Goal: Task Accomplishment & Management: Use online tool/utility

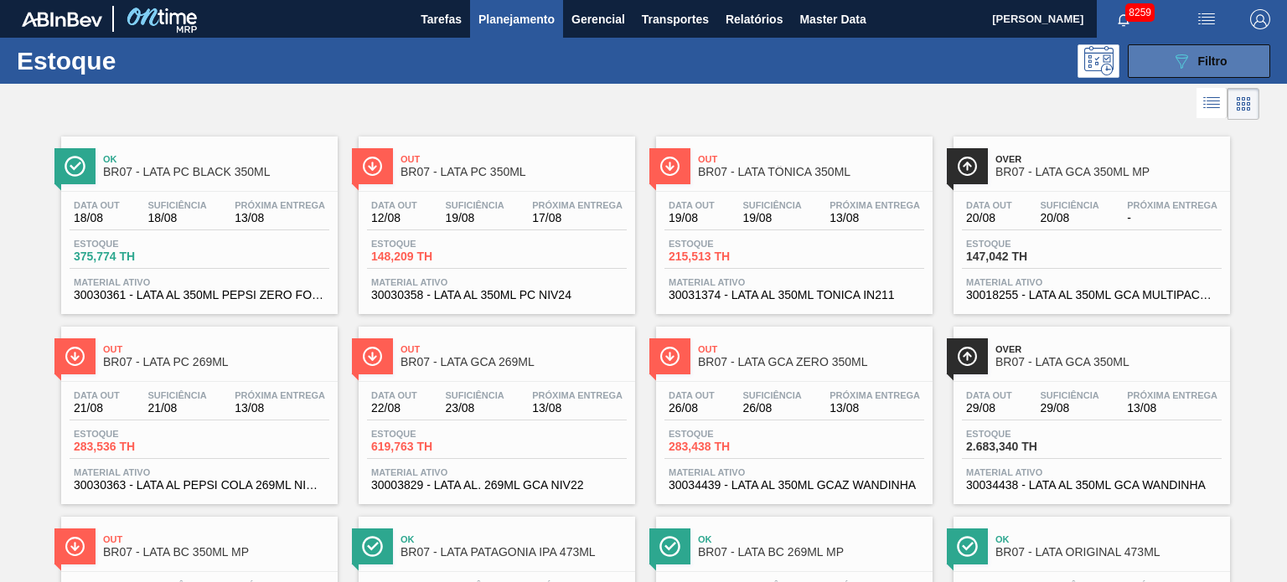
click at [1220, 67] on div "089F7B8B-B2A5-4AFE-B5C0-19BA573D28AC Filtro" at bounding box center [1199, 61] width 56 height 20
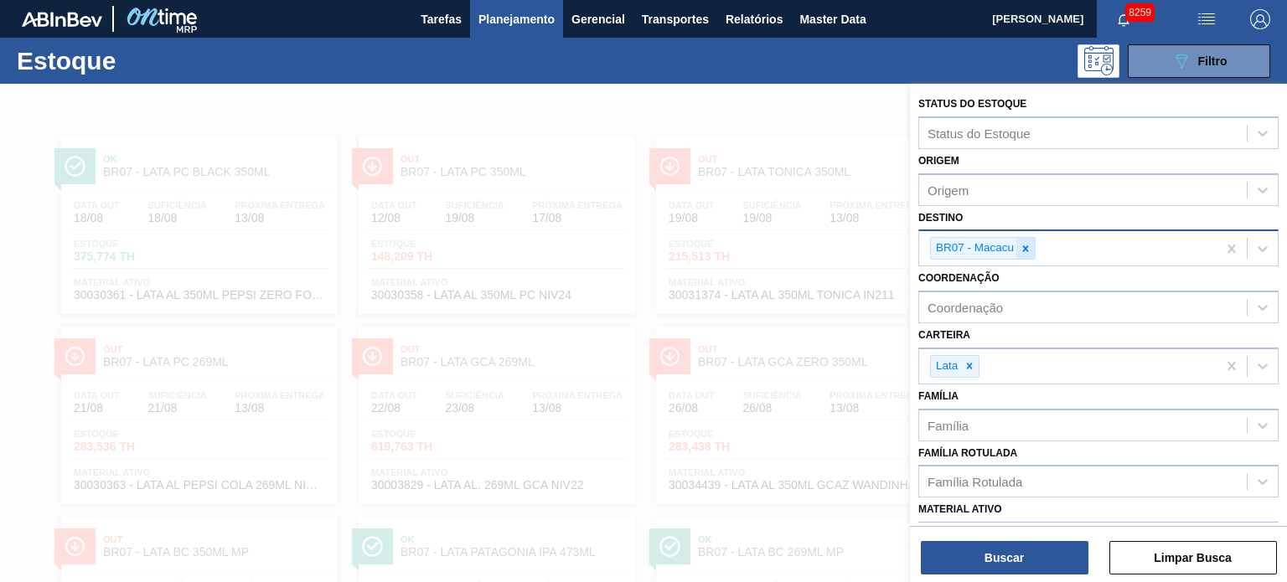
click at [1020, 254] on div at bounding box center [1025, 248] width 18 height 21
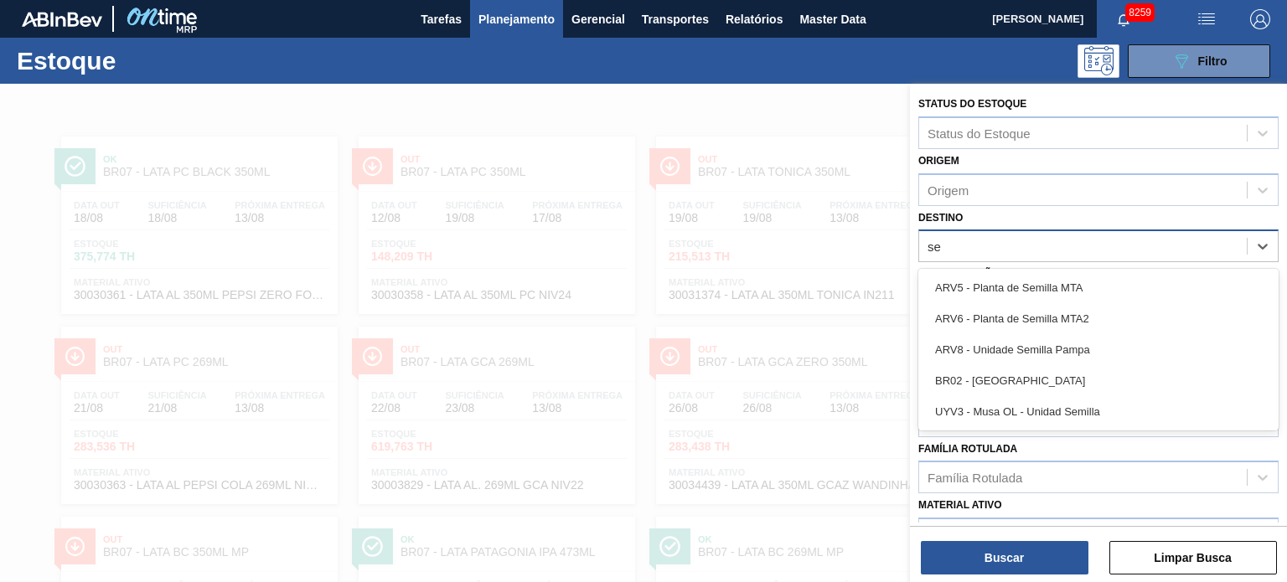
type input "ser"
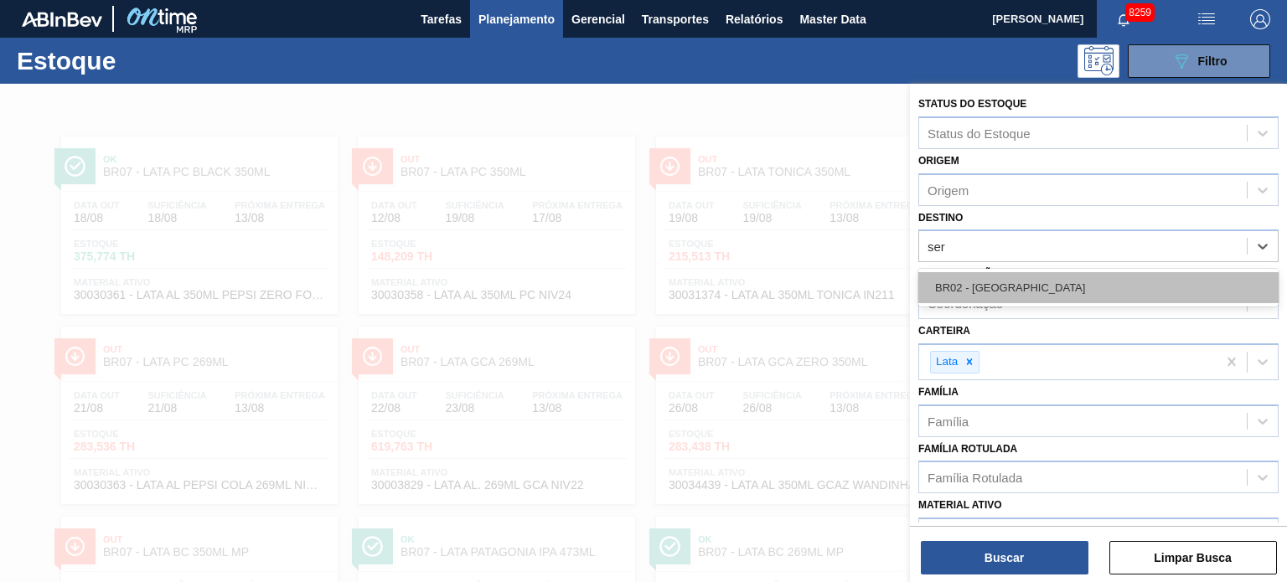
click at [1012, 272] on div "BR02 - [GEOGRAPHIC_DATA]" at bounding box center [1098, 287] width 360 height 31
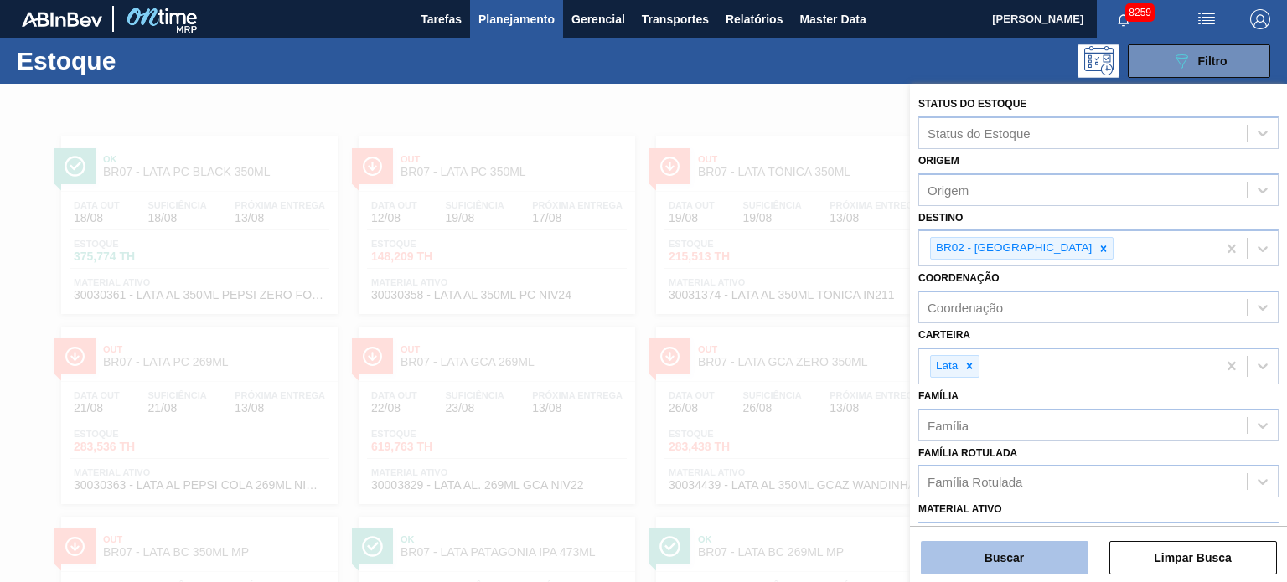
click at [1011, 548] on button "Buscar" at bounding box center [1005, 558] width 168 height 34
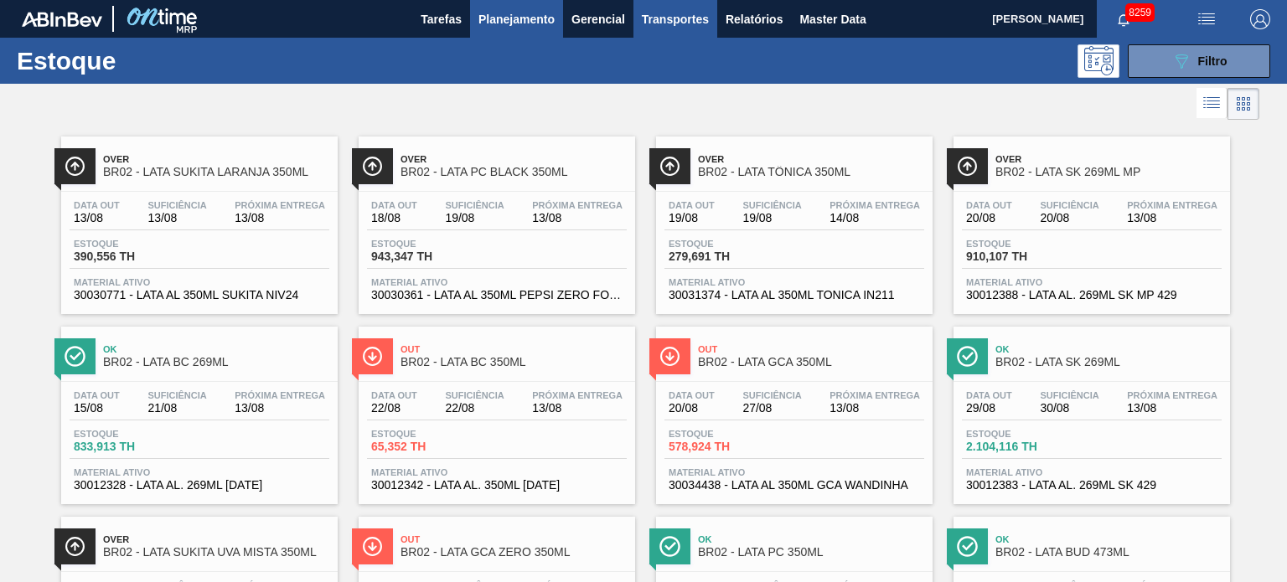
click at [645, 9] on span "Transportes" at bounding box center [675, 19] width 67 height 20
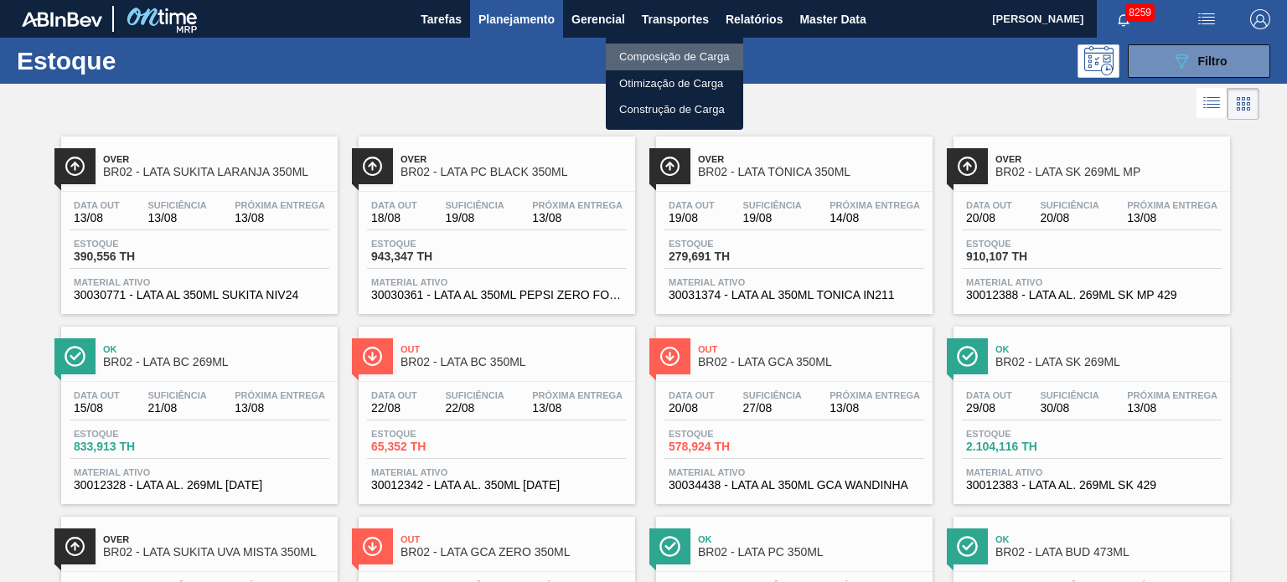
click at [651, 53] on li "Composição de Carga" at bounding box center [674, 57] width 137 height 27
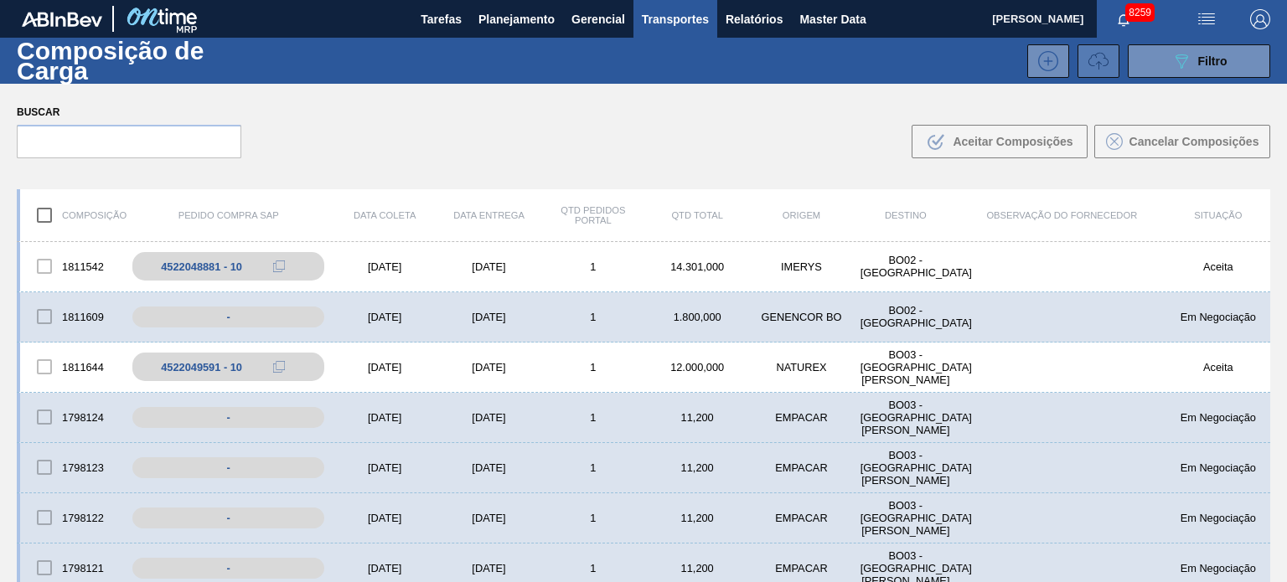
click at [1102, 65] on icon at bounding box center [1098, 58] width 20 height 13
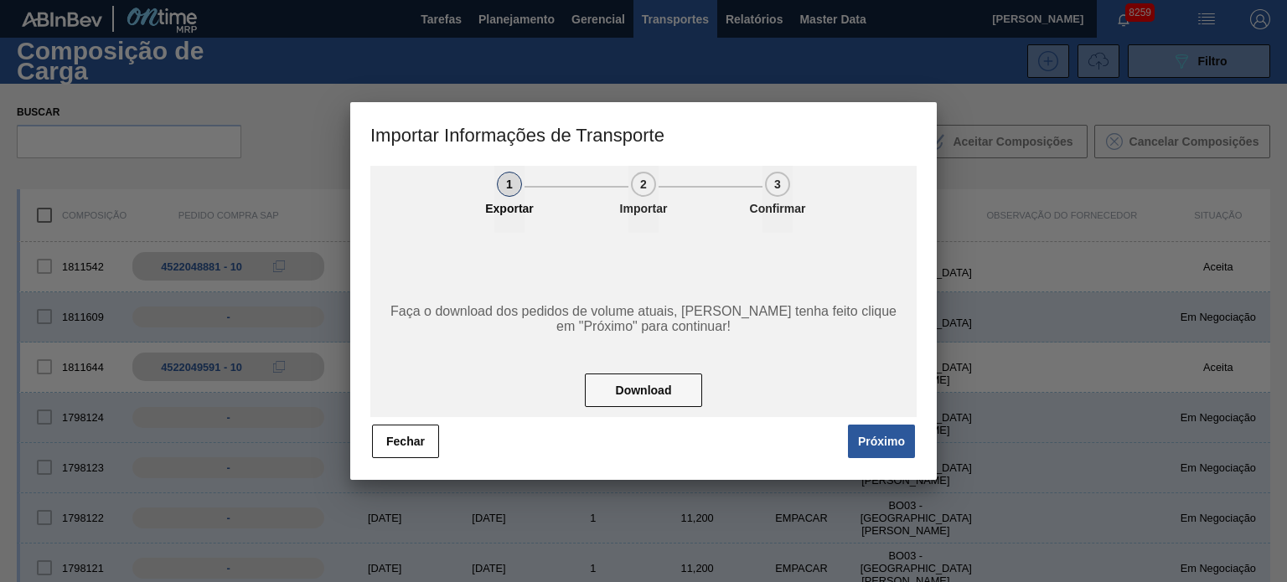
click at [887, 415] on div "Faça o download dos pedidos de volume atuais, [PERSON_NAME] tenha feito clique …" at bounding box center [643, 325] width 546 height 184
click at [887, 441] on button "Próximo" at bounding box center [881, 442] width 67 height 34
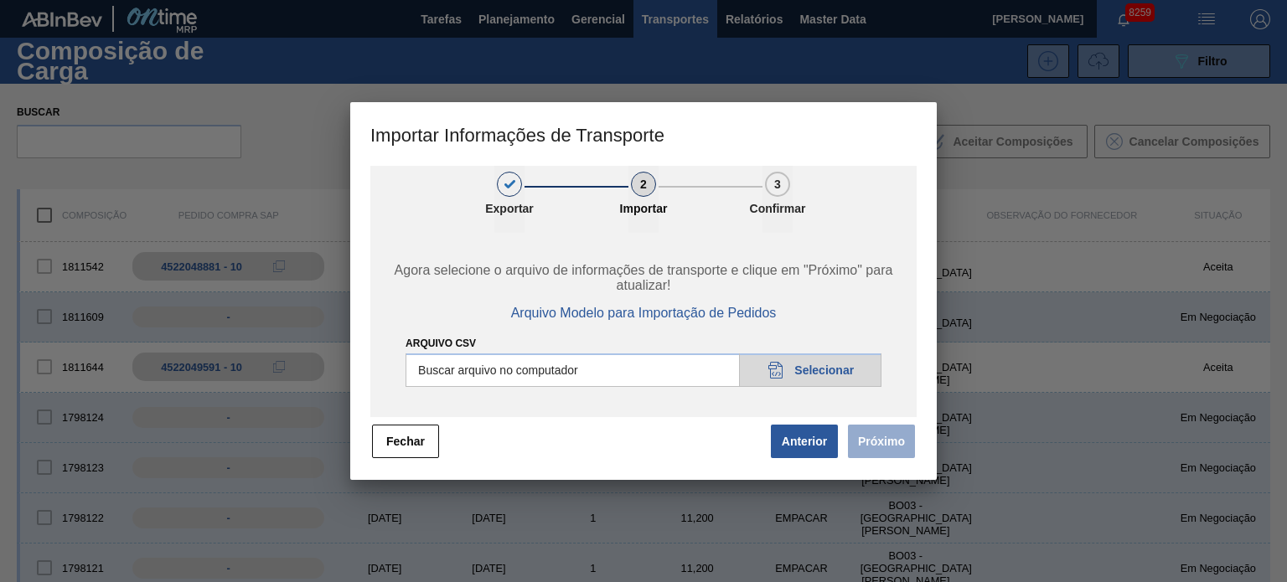
click at [823, 368] on input "Arquivo CSV" at bounding box center [643, 370] width 476 height 34
type input "C:\fakepath\IMP.csv"
click at [902, 431] on button "Próximo" at bounding box center [881, 442] width 67 height 34
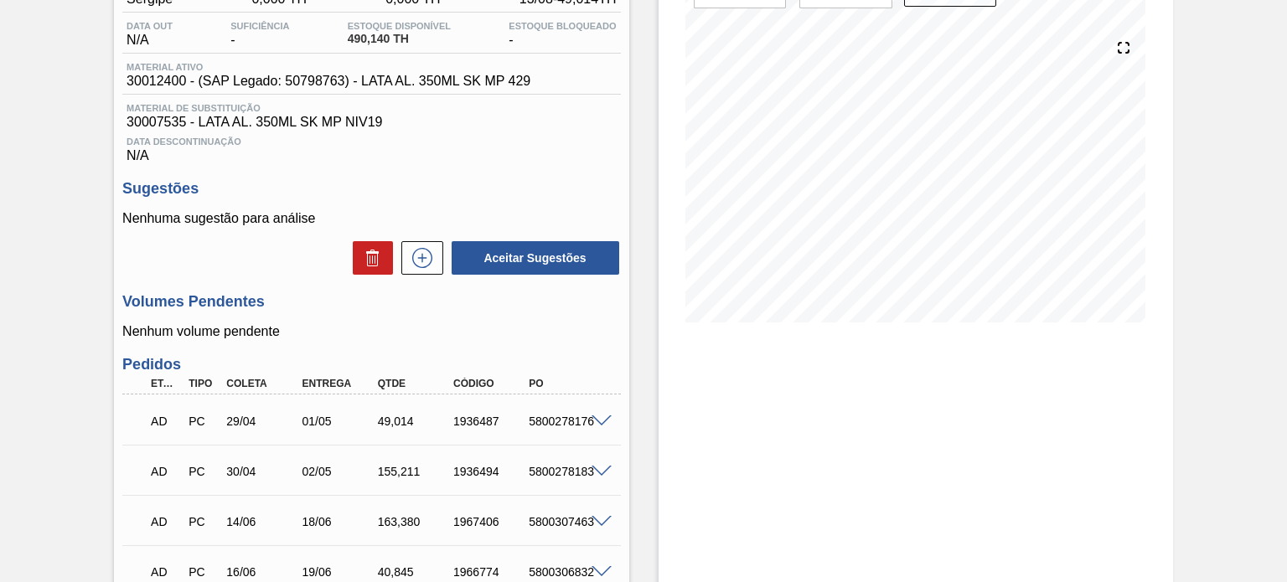
scroll to position [251, 0]
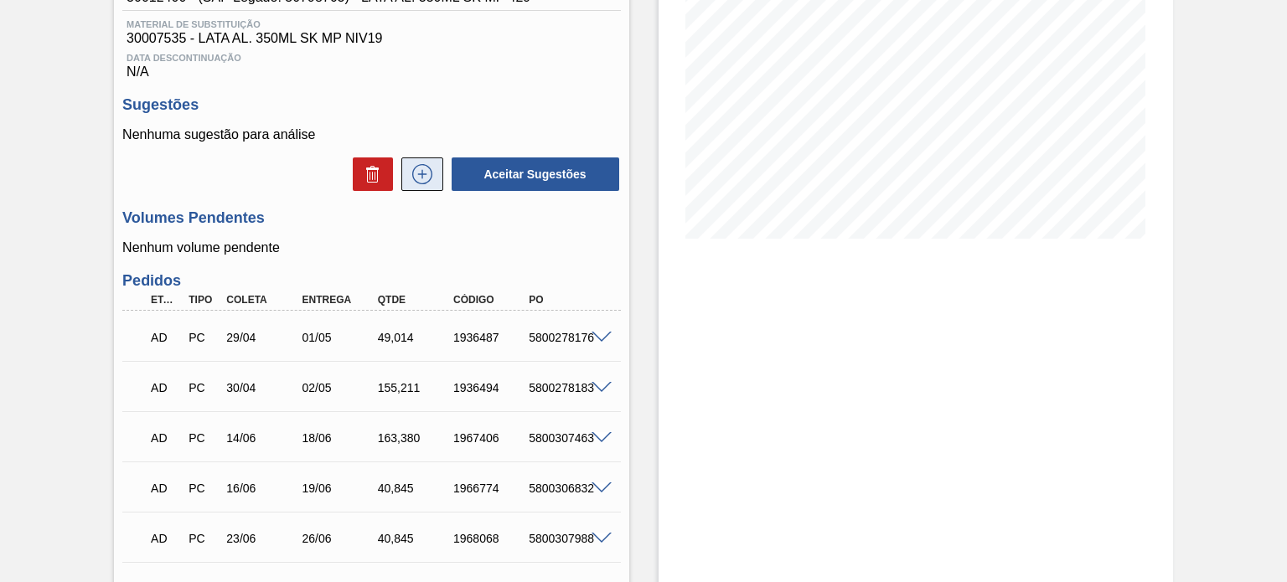
click at [424, 167] on icon at bounding box center [422, 174] width 20 height 20
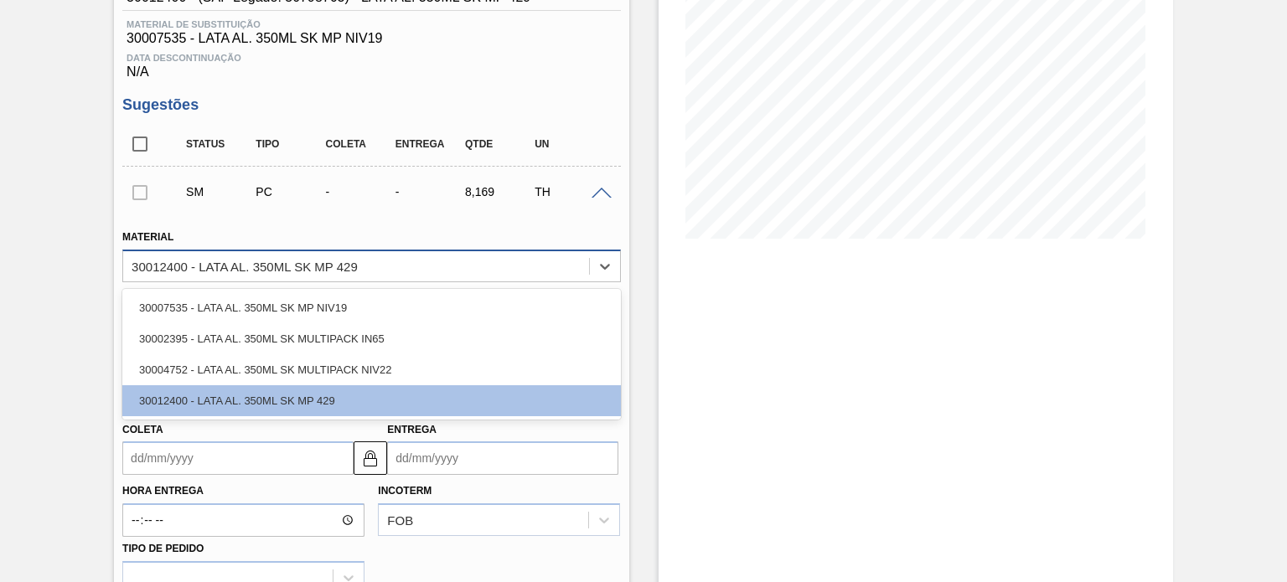
click at [328, 260] on div "30012400 - LATA AL. 350ML SK MP 429" at bounding box center [245, 266] width 226 height 14
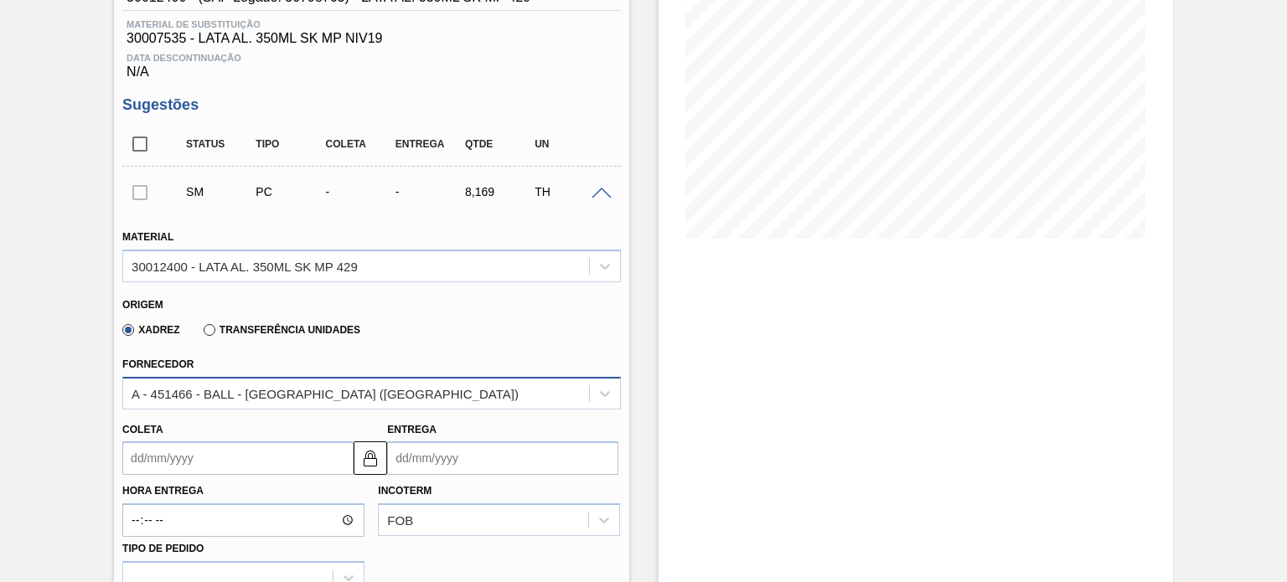
click at [278, 384] on div "A - 451466 - BALL - RECIFE (PE)" at bounding box center [355, 393] width 465 height 24
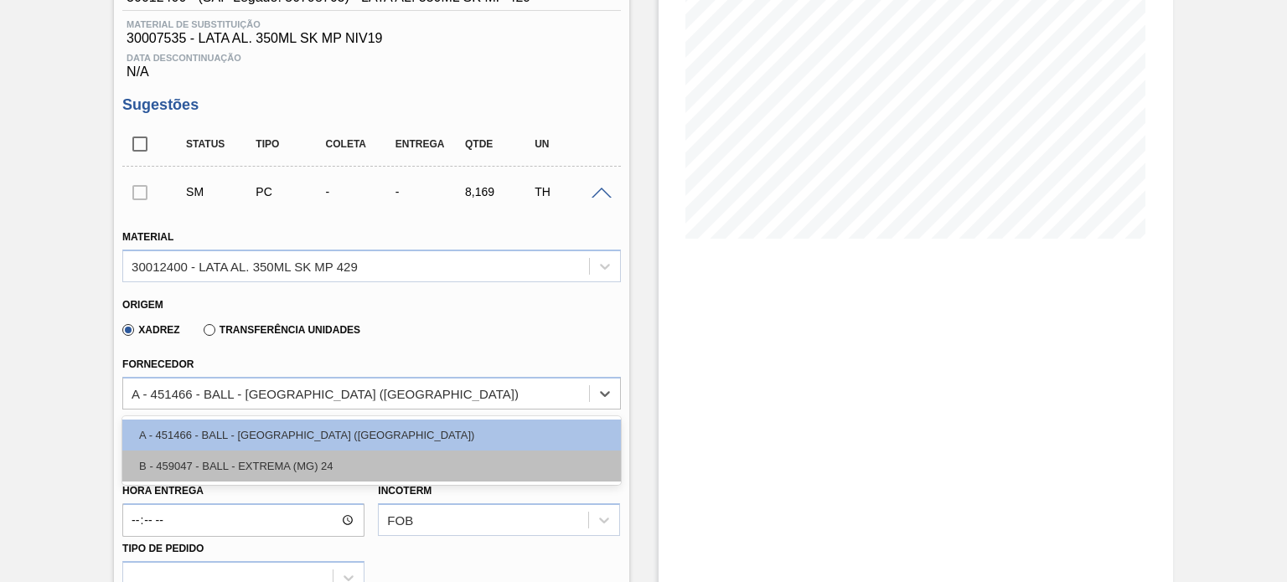
click at [271, 458] on div "B - 459047 - BALL - EXTREMA (MG) 24" at bounding box center [371, 466] width 498 height 31
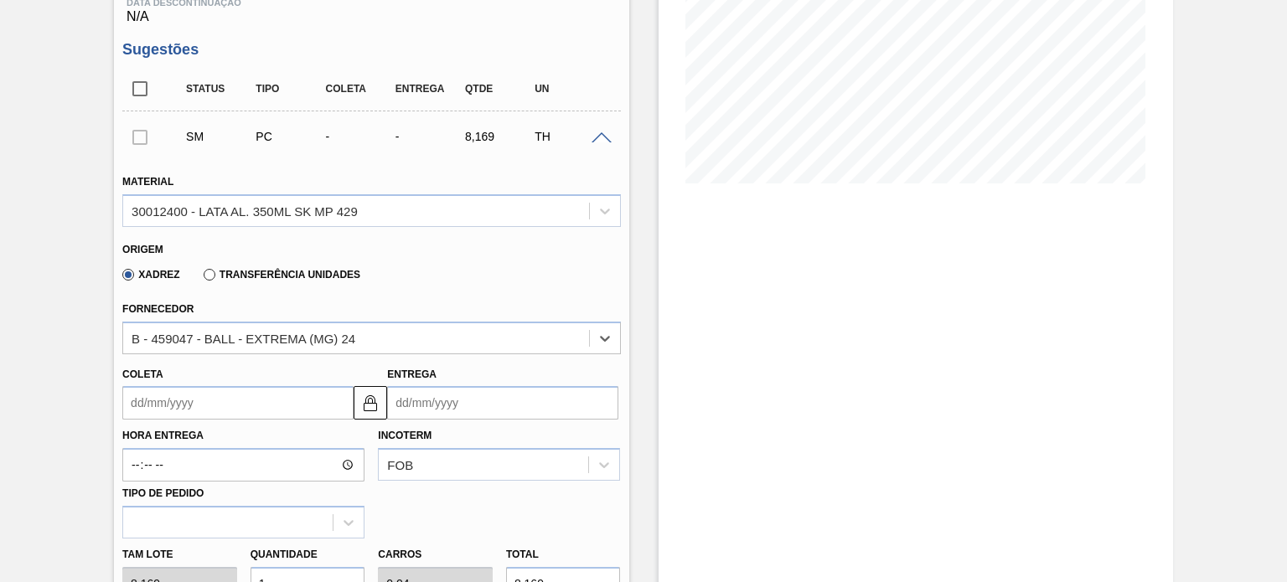
scroll to position [335, 0]
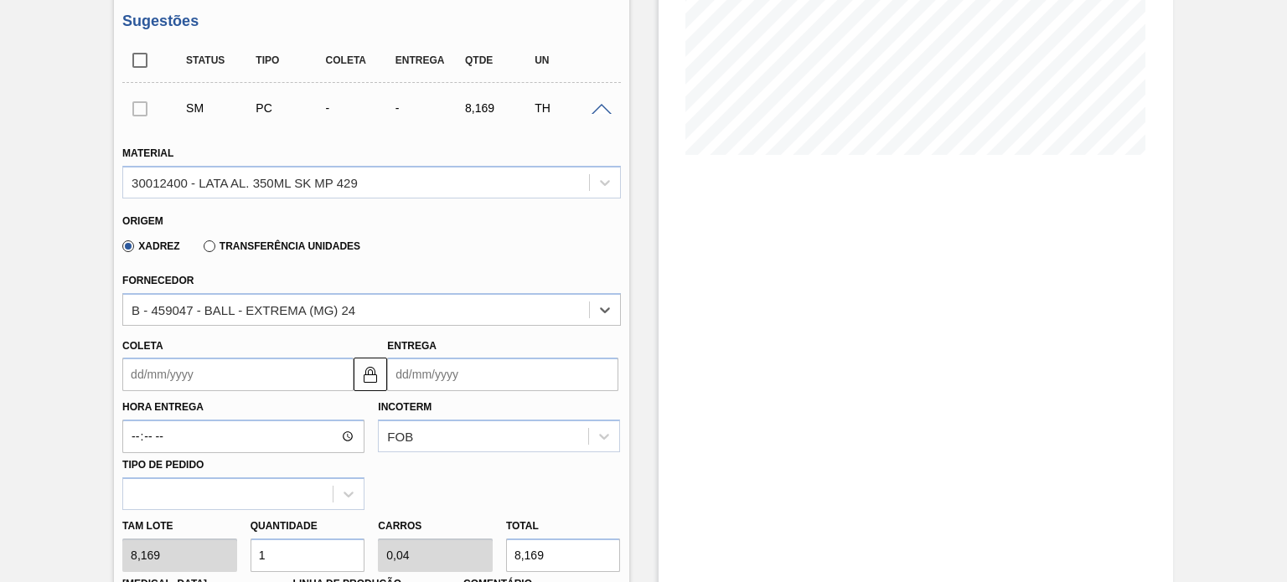
click at [154, 373] on input "Coleta" at bounding box center [237, 375] width 231 height 34
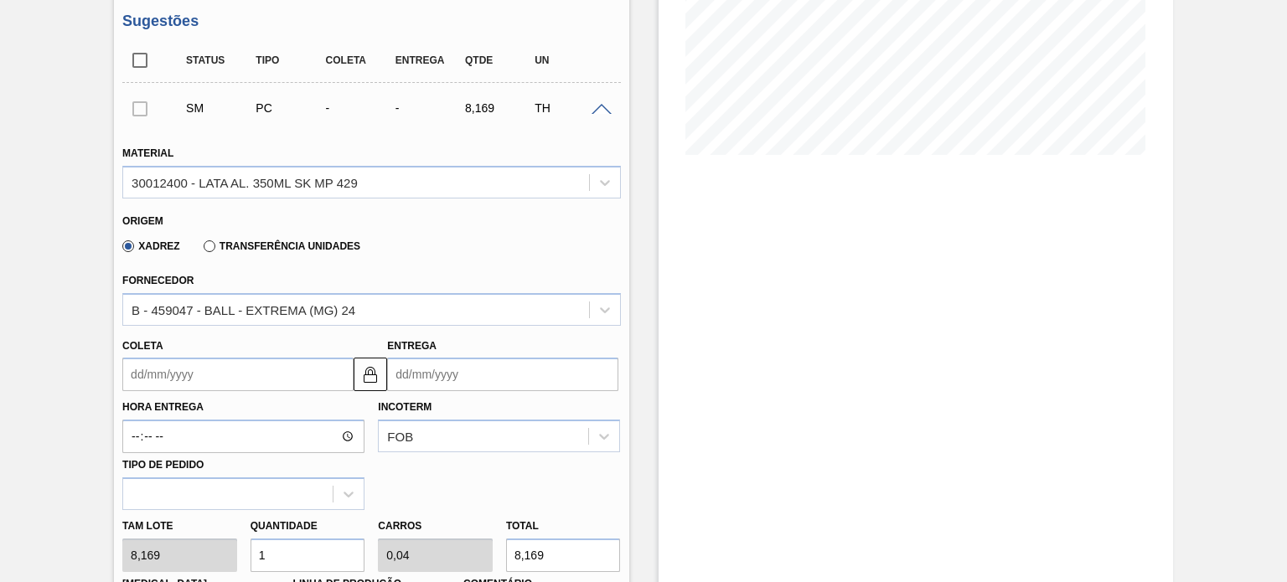
click at [221, 374] on input "Coleta" at bounding box center [237, 375] width 231 height 34
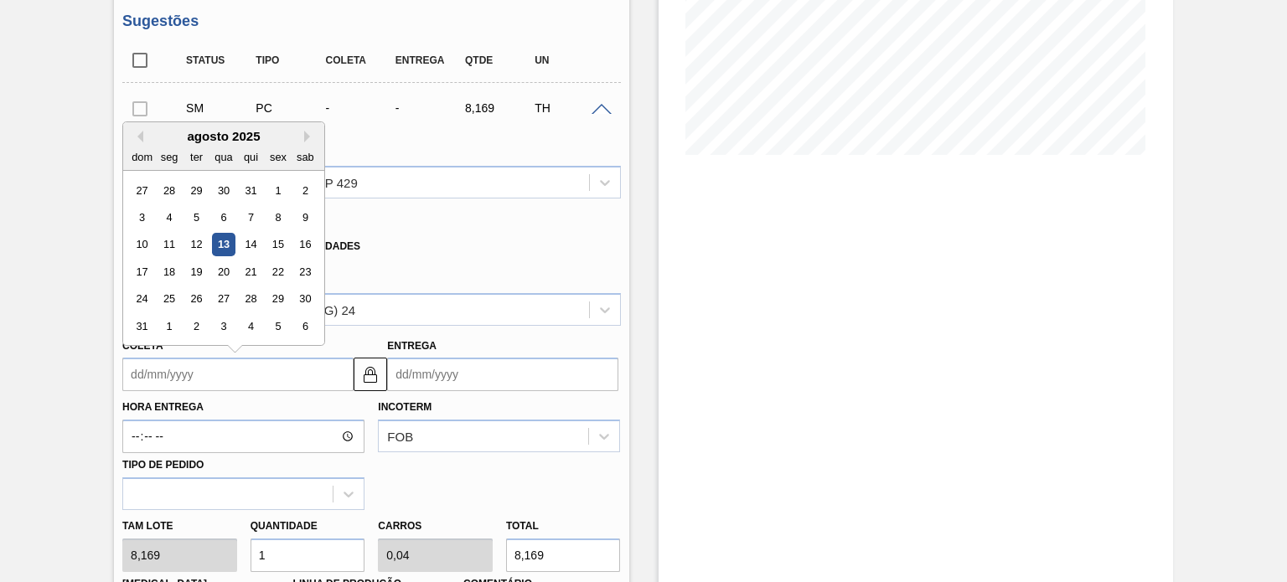
click at [224, 254] on div "13" at bounding box center [224, 245] width 23 height 23
type input "13/08/2025"
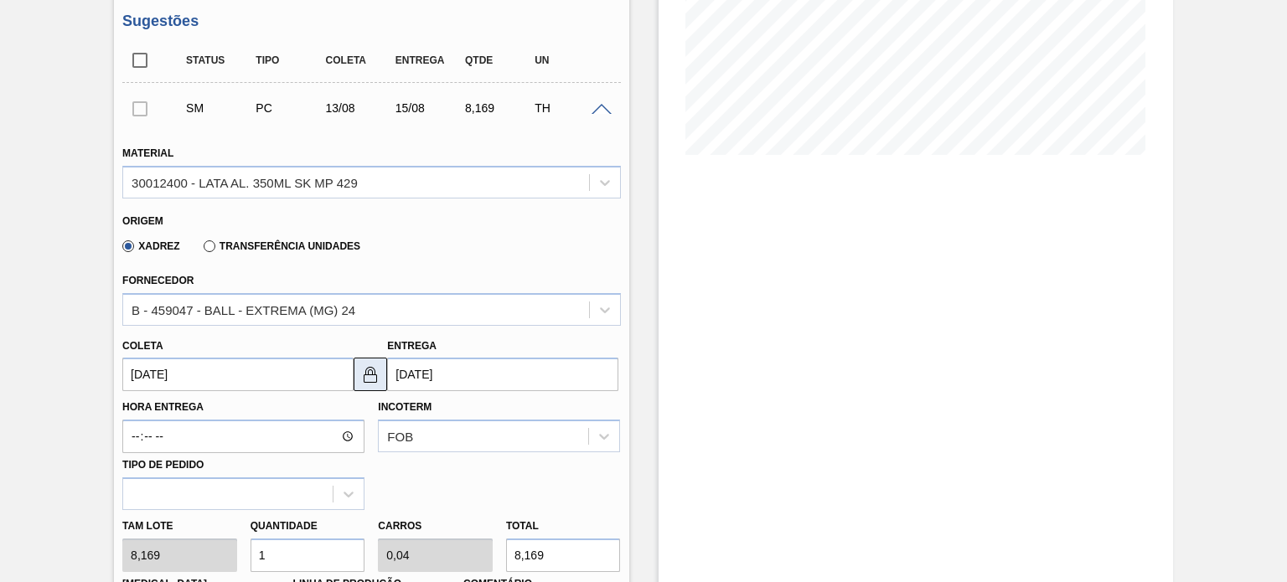
click at [371, 384] on img at bounding box center [370, 374] width 20 height 20
click at [469, 370] on input "15/08/2025" at bounding box center [502, 375] width 231 height 34
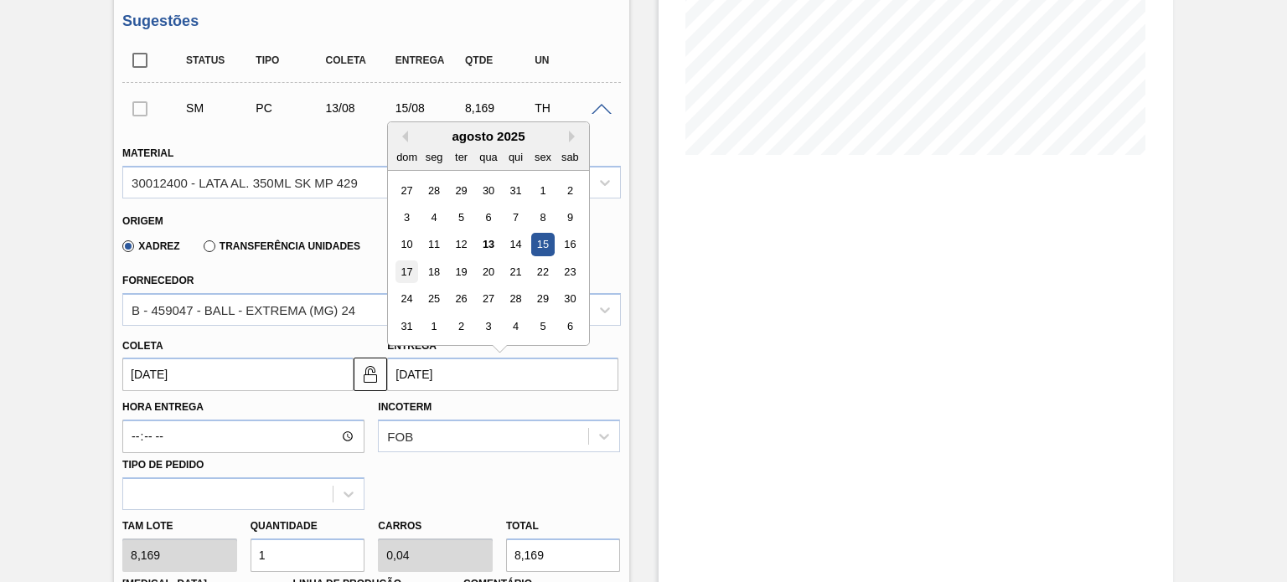
click at [405, 269] on div "17" at bounding box center [406, 271] width 23 height 23
type input "17/08/2025"
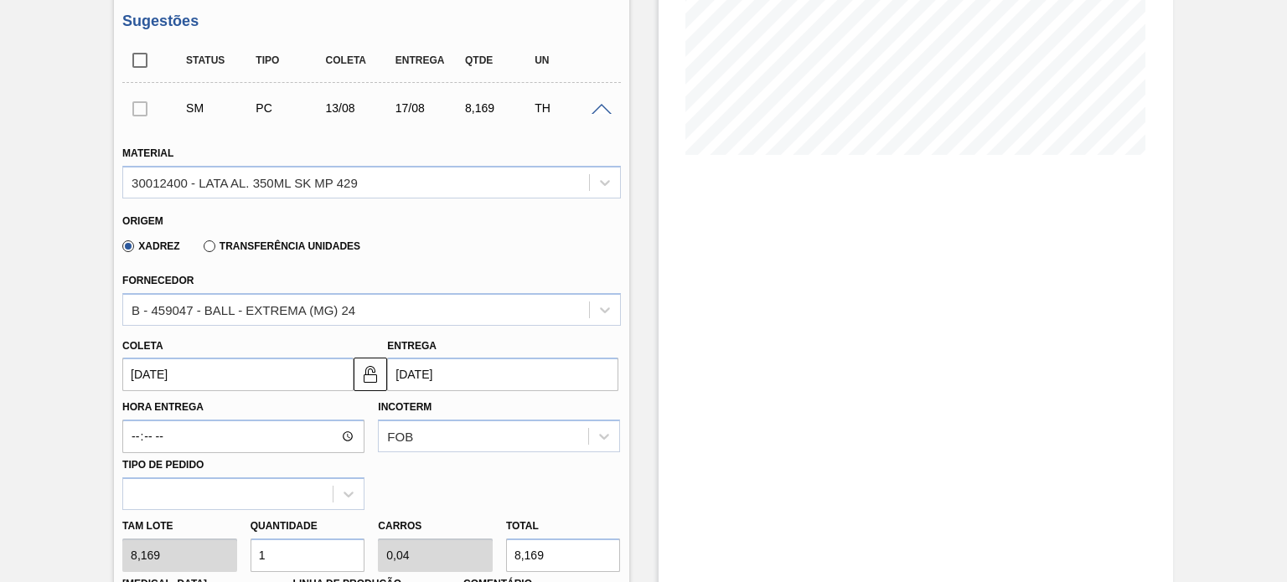
scroll to position [503, 0]
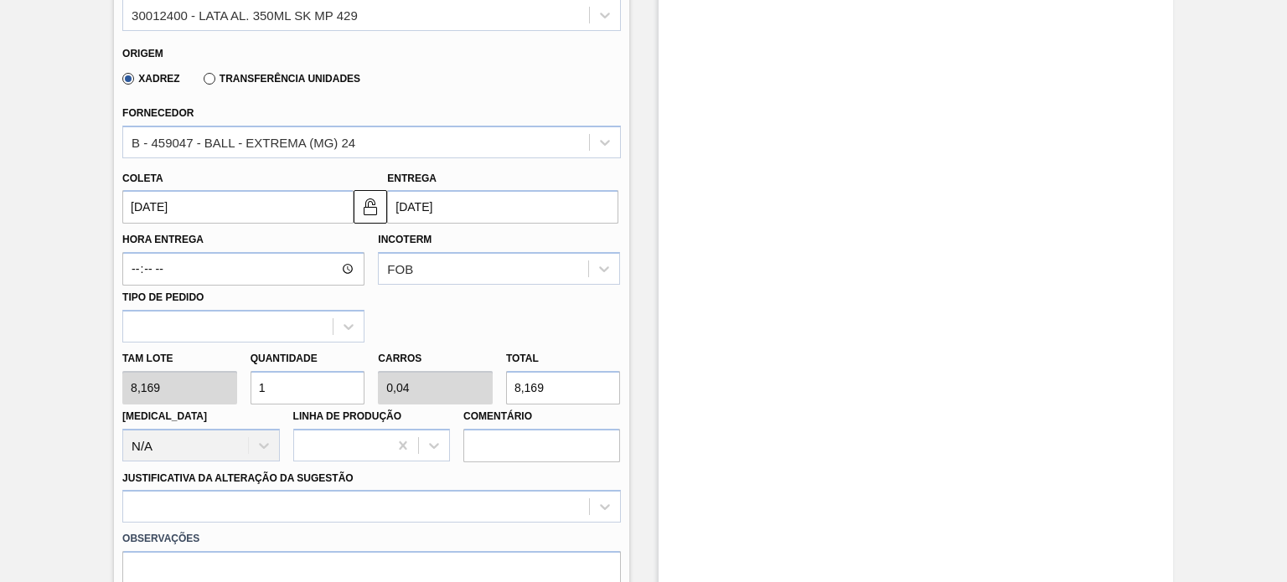
click at [235, 391] on div "Tam lote 8,169 Quantidade 1 Carros 0,04 Total 8,169 Doca N/A Linha de Produção …" at bounding box center [371, 403] width 511 height 120
type input "7"
type input "0,28"
type input "57,183"
type input "78"
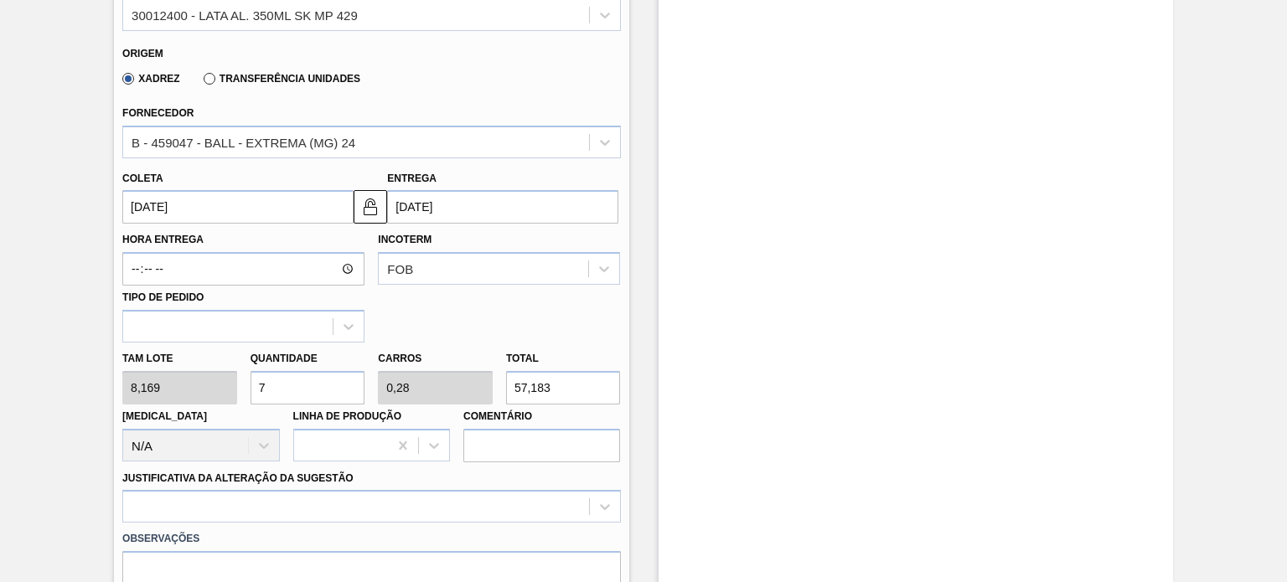
type input "3,12"
type input "637,182"
type input "78"
click at [284, 505] on div at bounding box center [371, 506] width 498 height 33
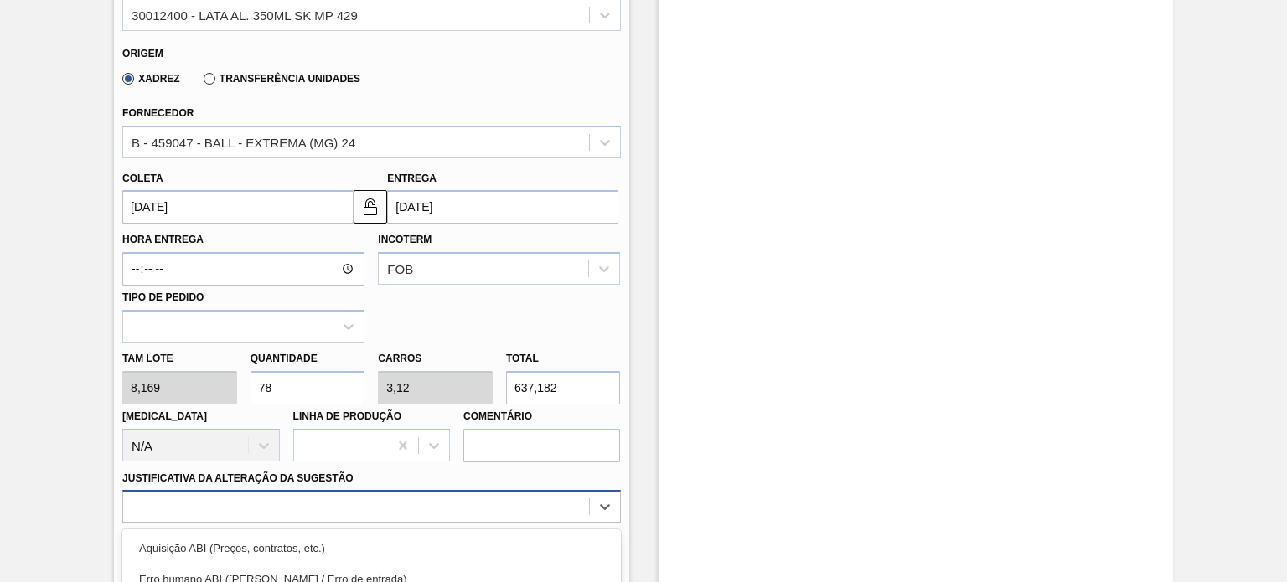
scroll to position [707, 0]
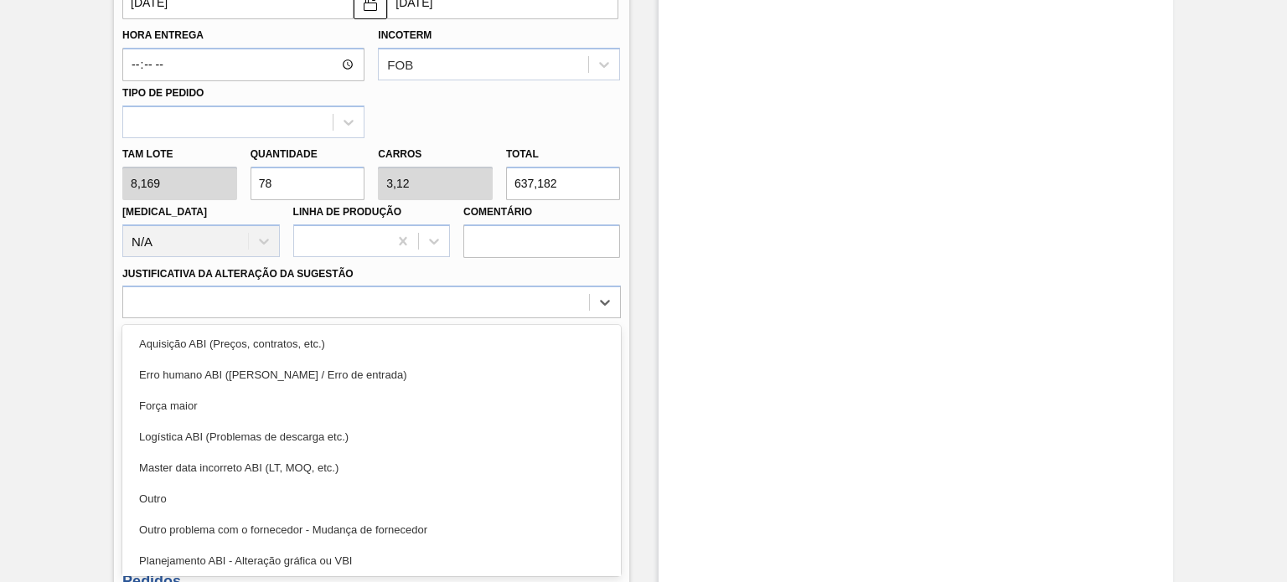
click at [257, 494] on div "Outro" at bounding box center [371, 498] width 498 height 31
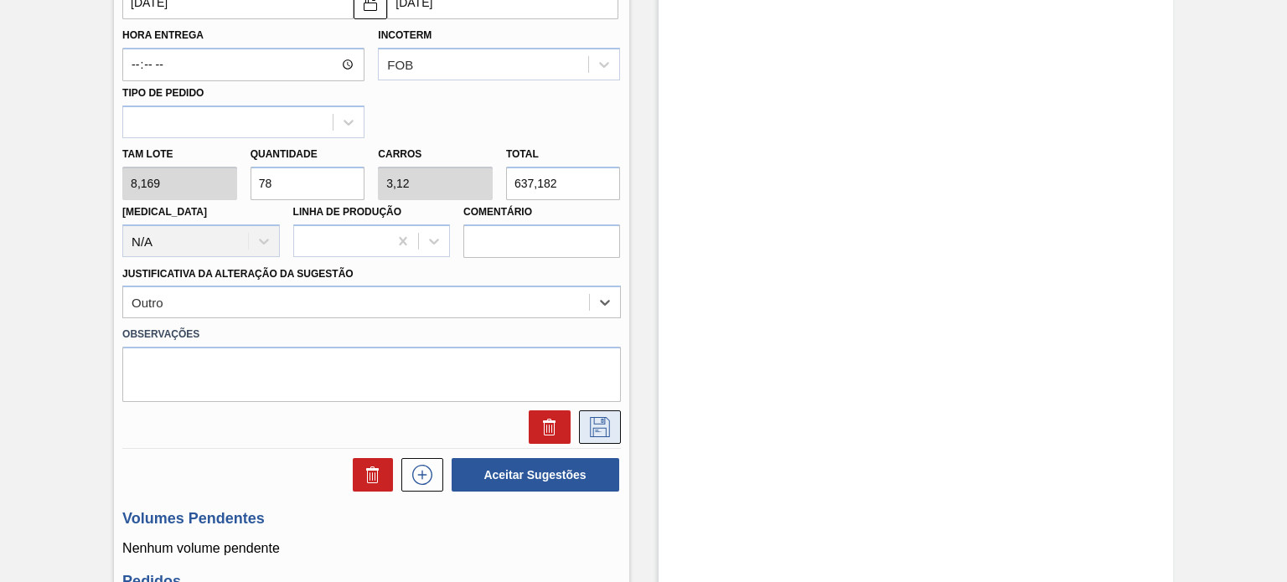
click at [602, 428] on icon at bounding box center [599, 427] width 27 height 20
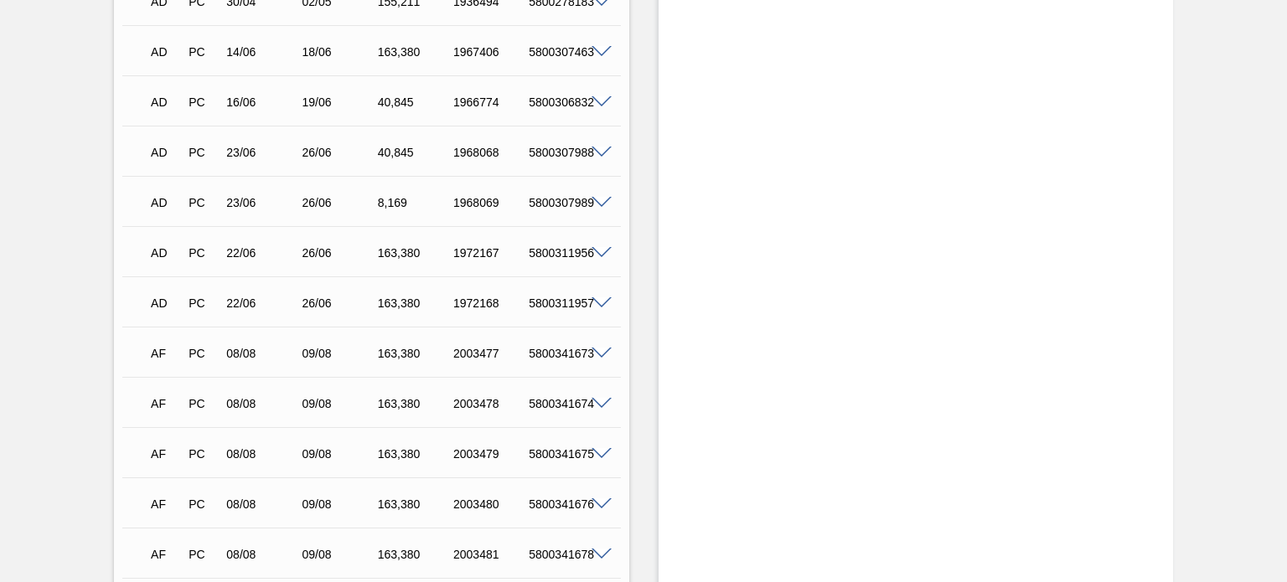
scroll to position [372, 0]
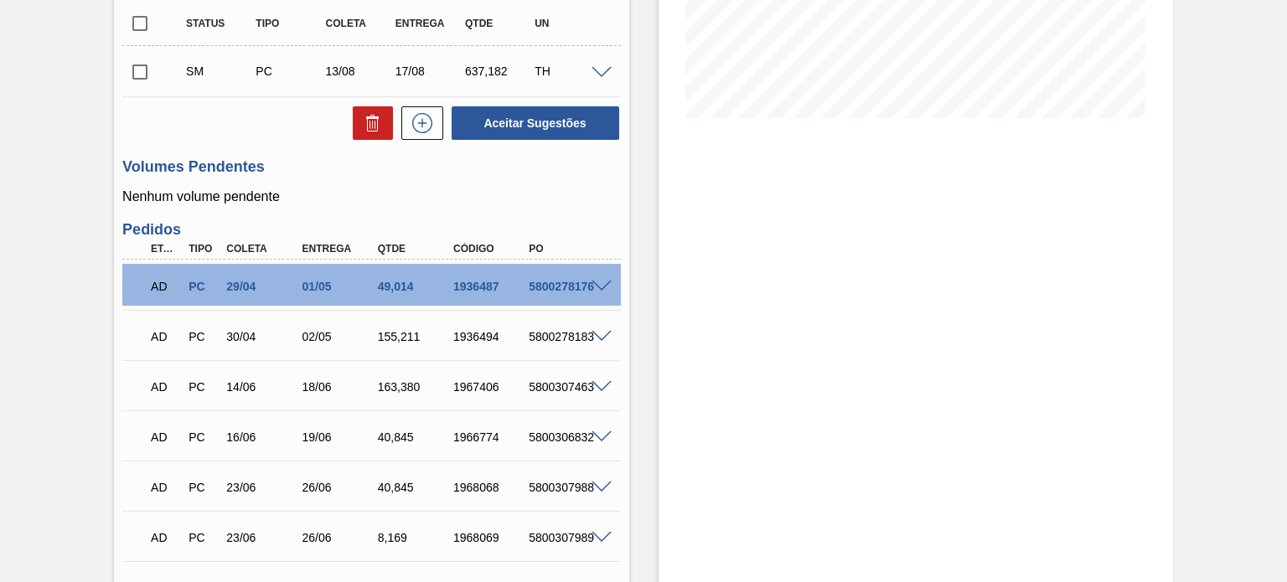
click at [141, 76] on input "checkbox" at bounding box center [139, 71] width 35 height 35
click at [569, 118] on button "Aceitar Sugestões" at bounding box center [535, 123] width 168 height 34
checkbox input "false"
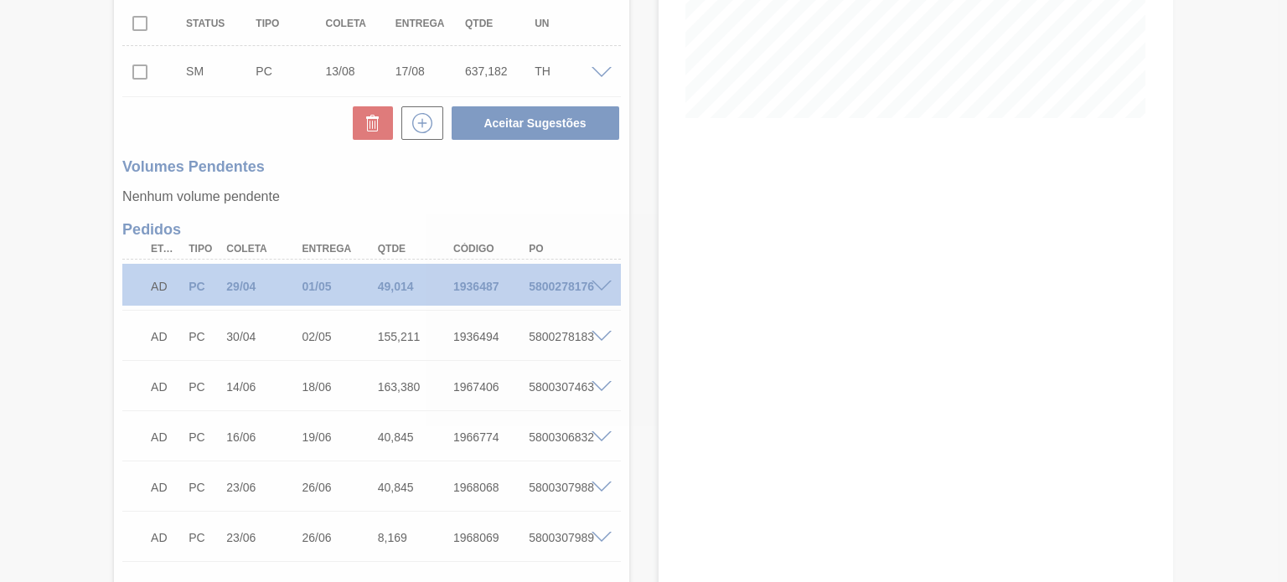
scroll to position [377, 0]
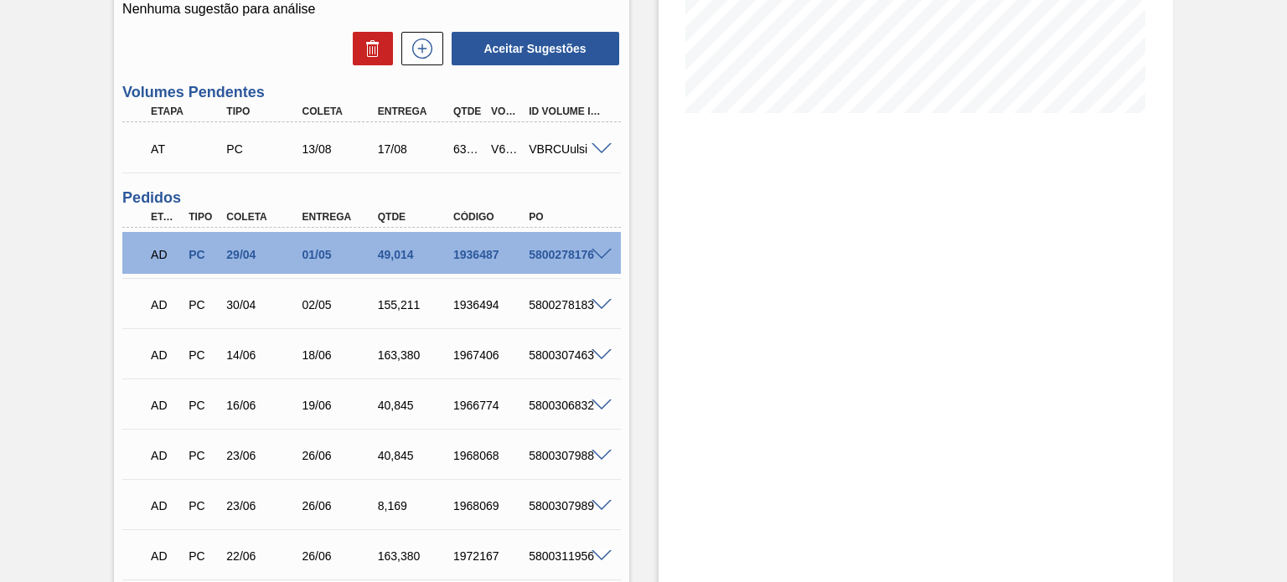
click at [494, 147] on div "V615843" at bounding box center [506, 148] width 38 height 13
copy div "V615843"
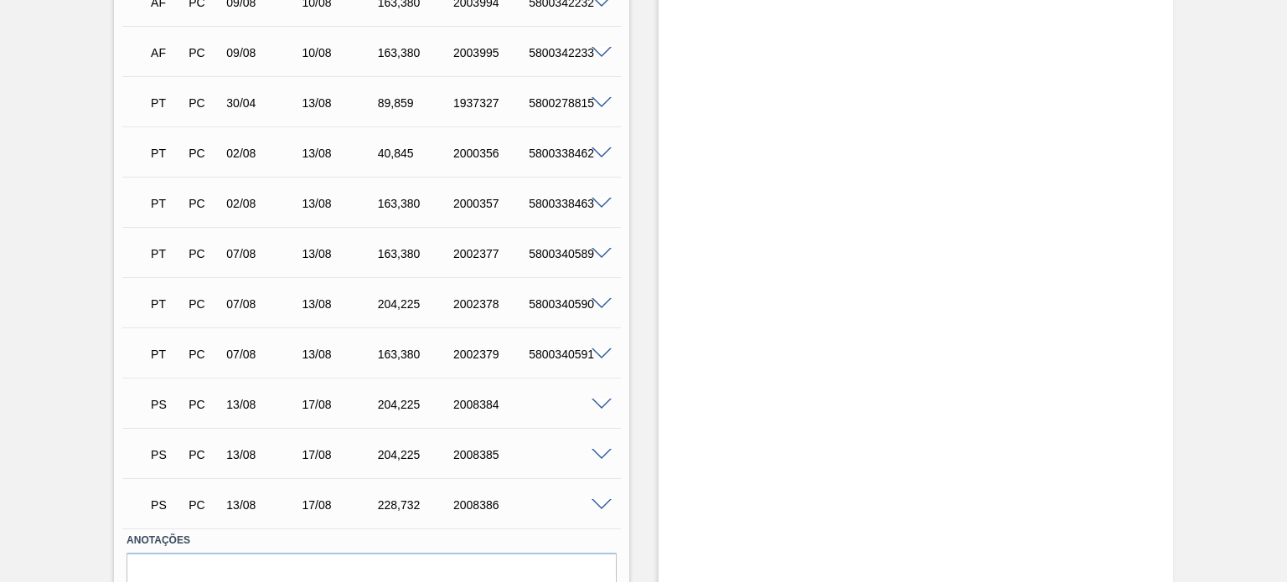
scroll to position [1424, 0]
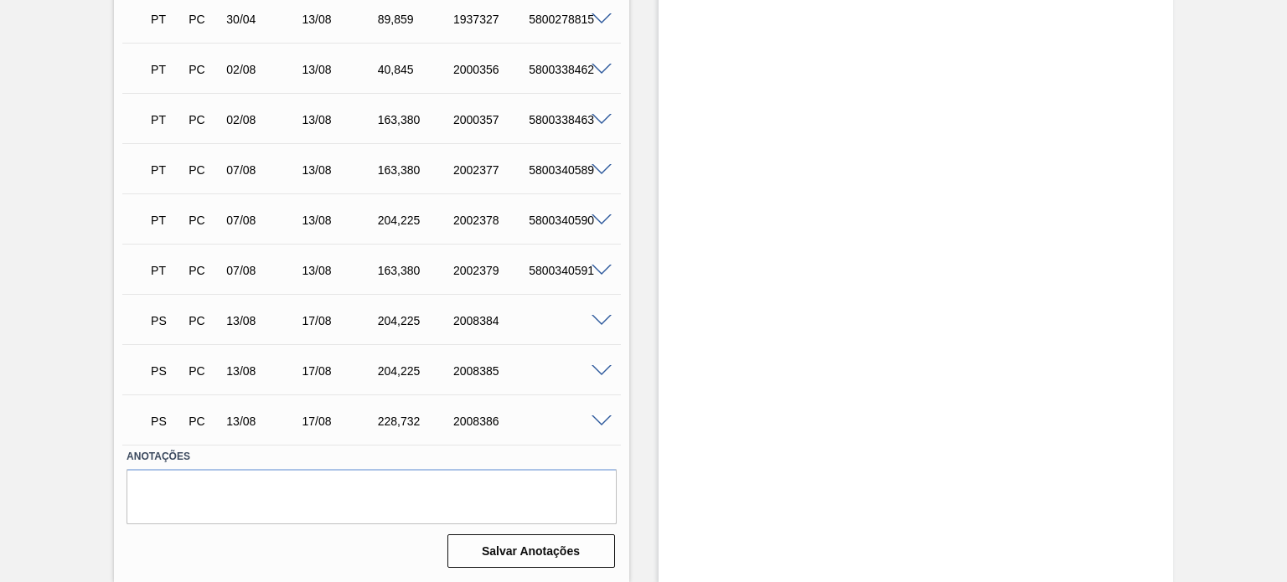
click at [596, 325] on span at bounding box center [601, 321] width 20 height 13
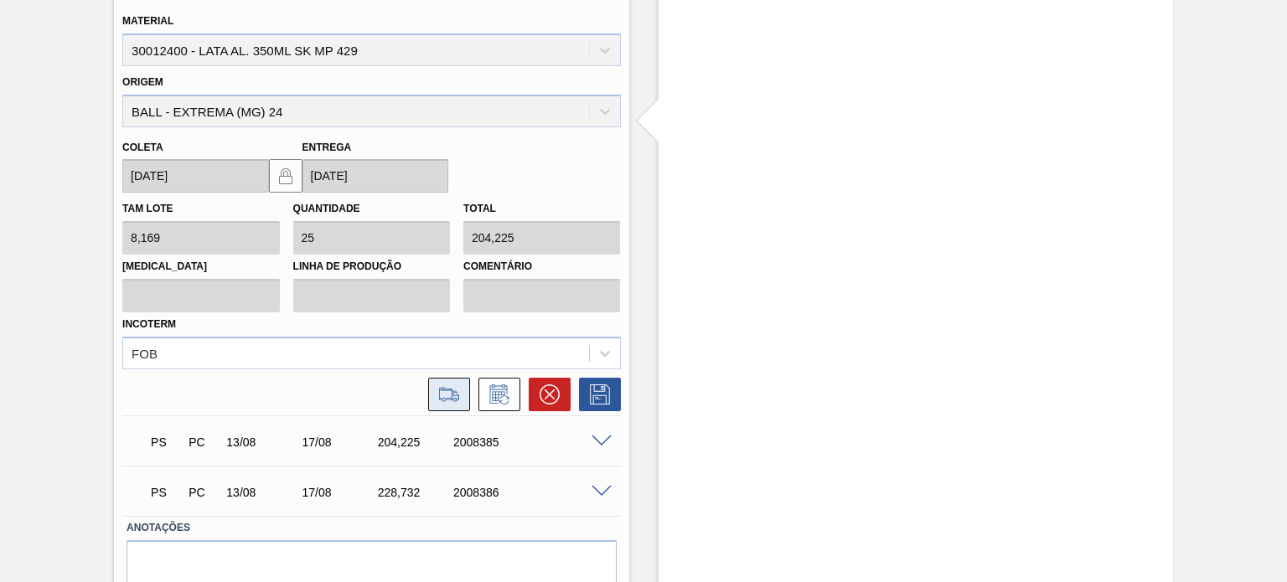
click at [451, 394] on icon at bounding box center [448, 395] width 19 height 12
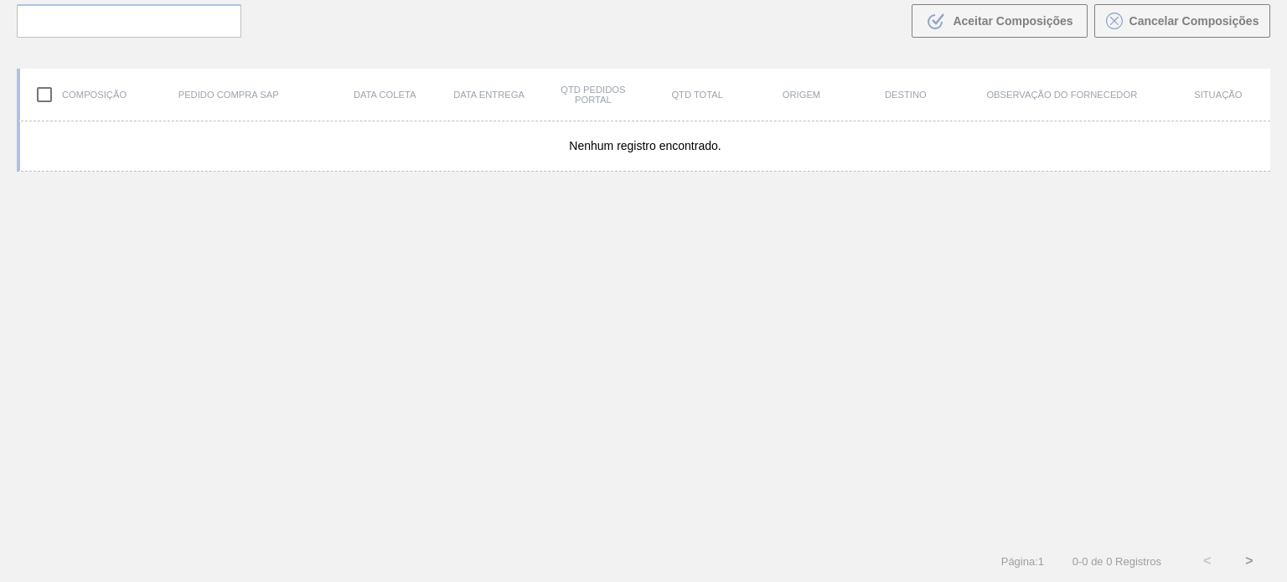
scroll to position [121, 0]
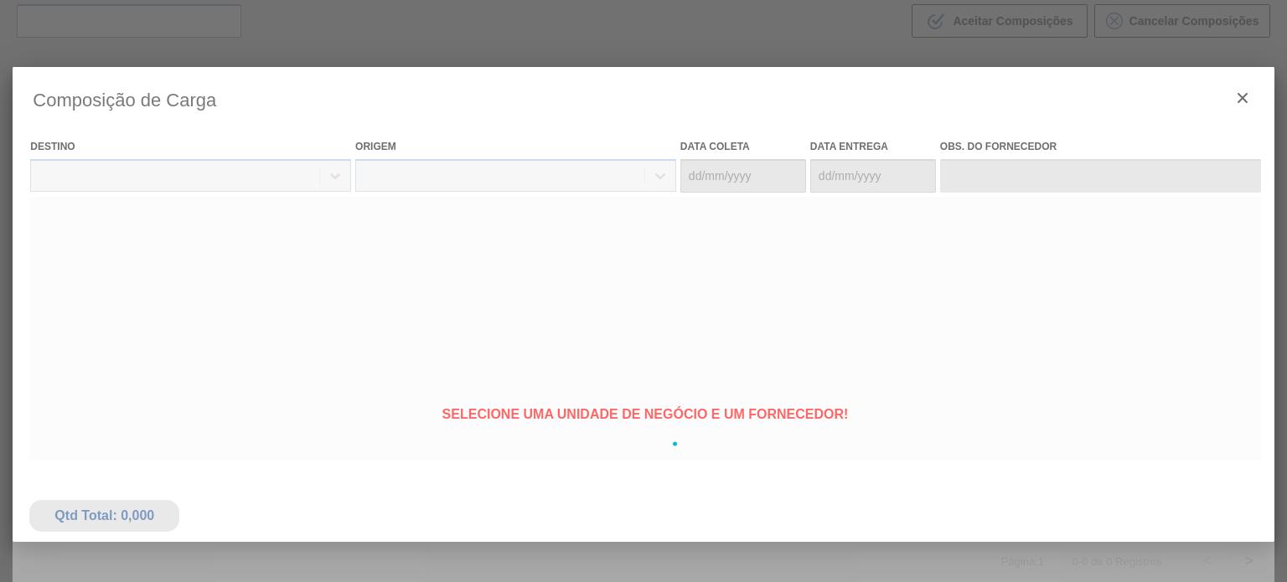
type coleta "13/08/2025"
type entrega "17/08/2025"
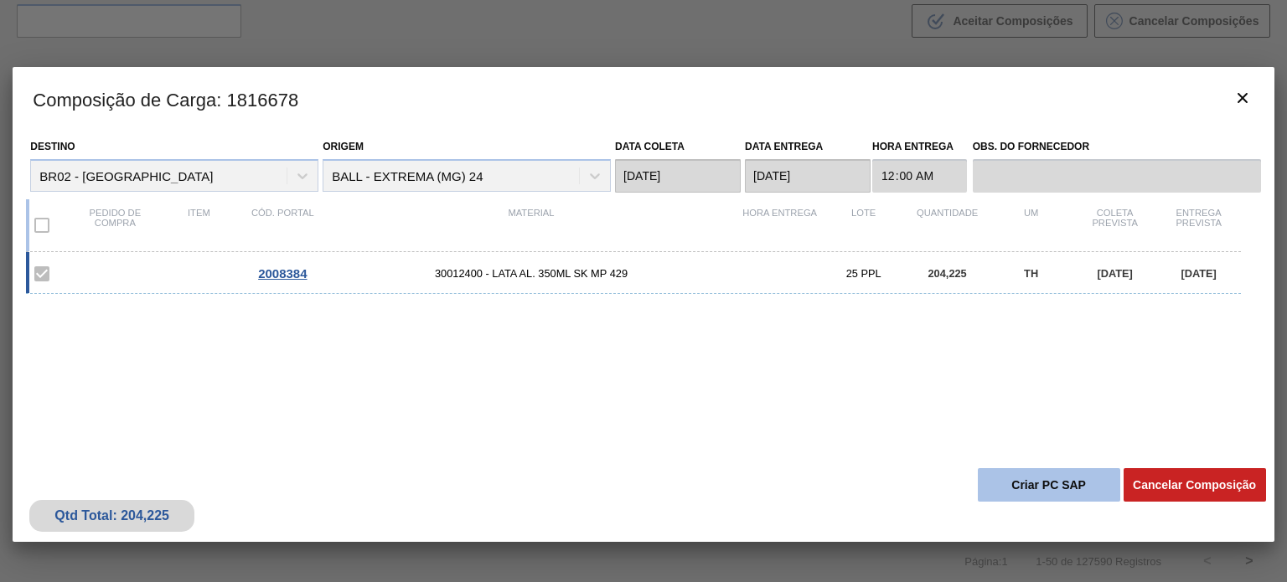
click at [1072, 486] on button "Criar PC SAP" at bounding box center [1049, 485] width 142 height 34
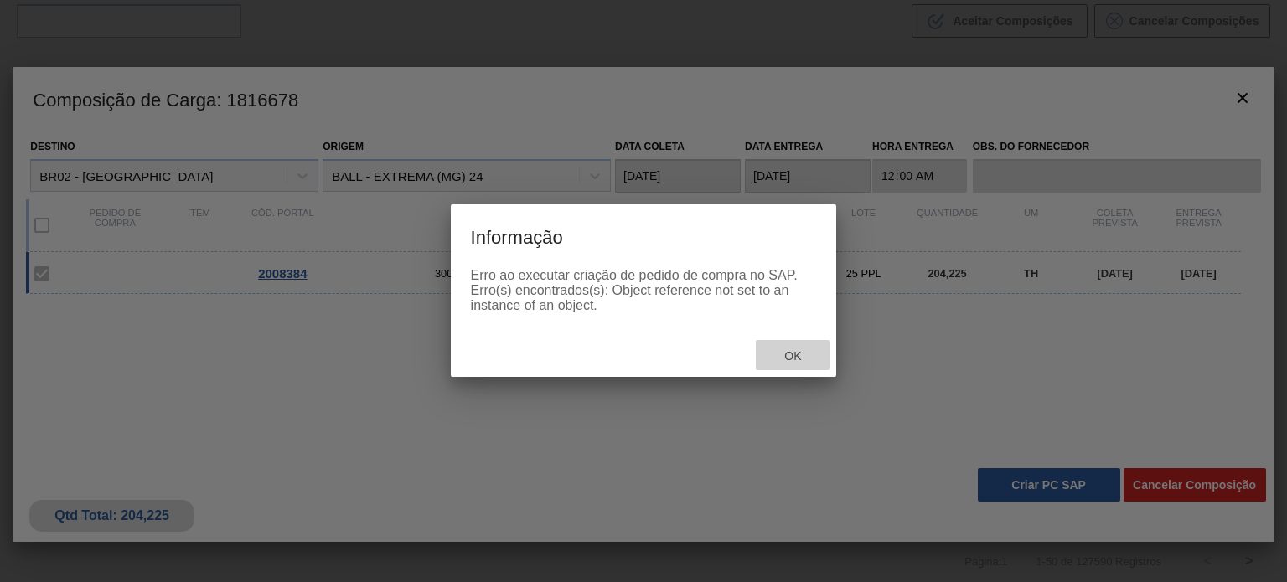
click at [806, 354] on span "Ok" at bounding box center [793, 355] width 44 height 13
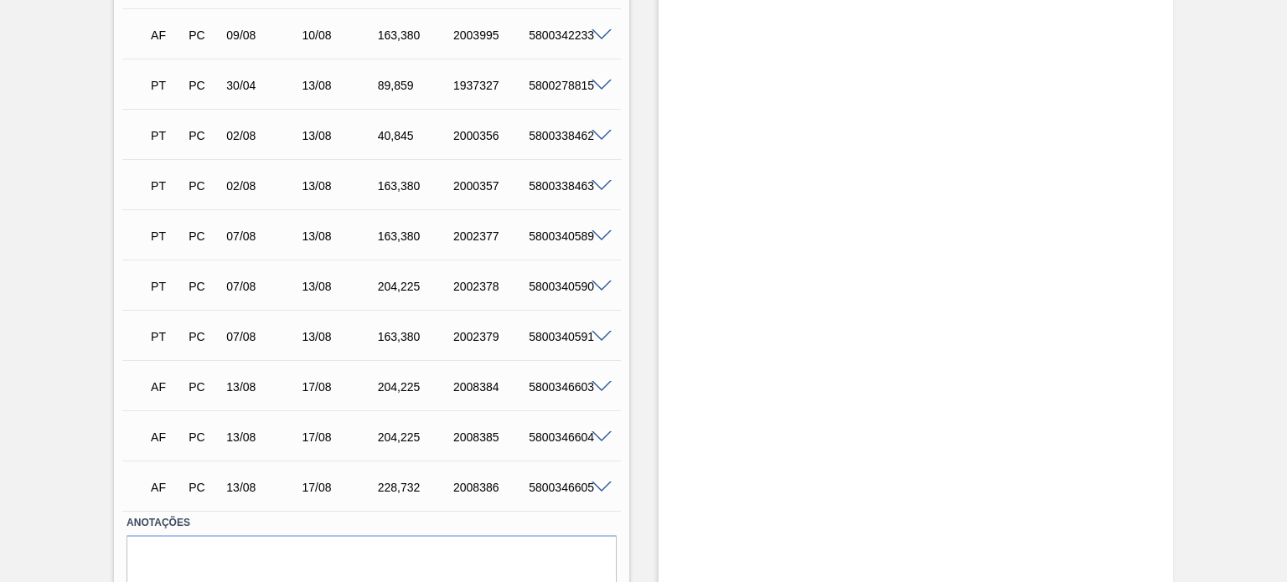
scroll to position [1424, 0]
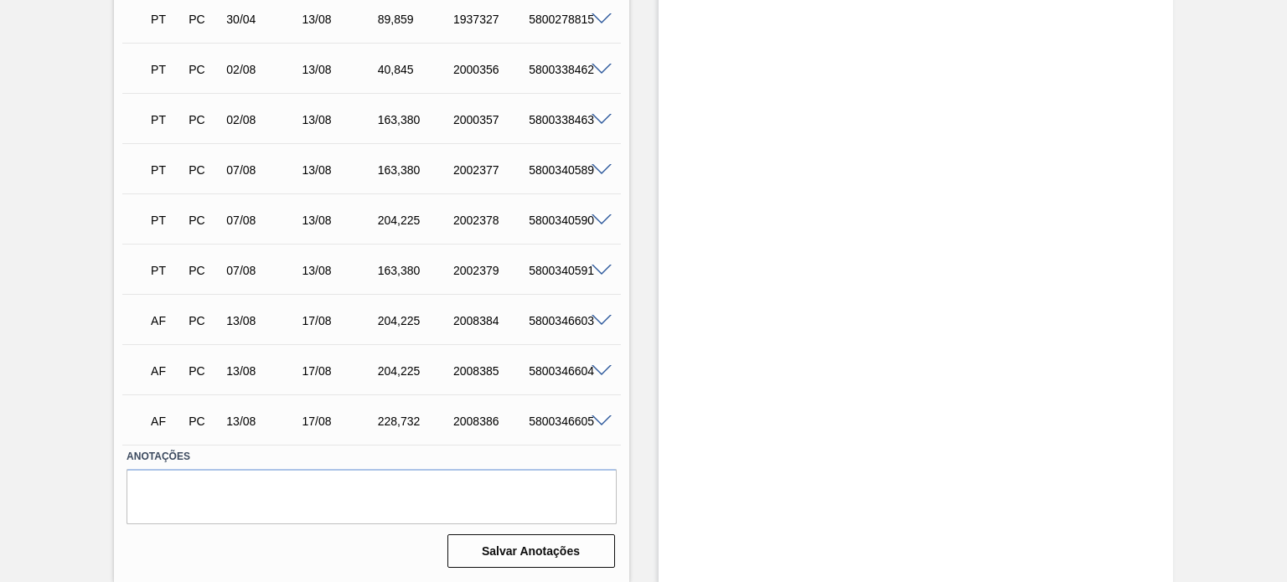
click at [552, 326] on div "5800346603" at bounding box center [565, 320] width 83 height 13
copy div "5800346603"
click at [573, 371] on div "5800346604" at bounding box center [565, 370] width 83 height 13
drag, startPoint x: 573, startPoint y: 371, endPoint x: 566, endPoint y: 362, distance: 11.4
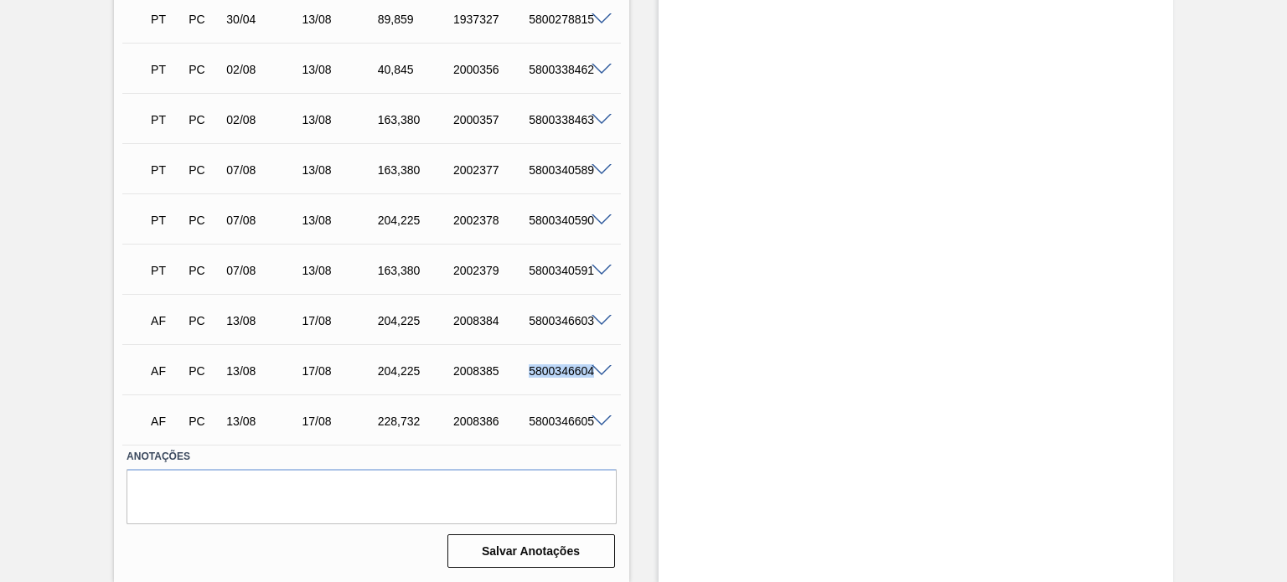
click at [572, 371] on div "5800346604" at bounding box center [565, 370] width 83 height 13
copy div "5800346604"
drag, startPoint x: 525, startPoint y: 431, endPoint x: 536, endPoint y: 424, distance: 13.2
click at [533, 427] on div "AF PC 13/08 17/08 228,732 2008386 5800346605" at bounding box center [366, 420] width 453 height 34
click at [539, 421] on div "5800346605" at bounding box center [565, 421] width 83 height 13
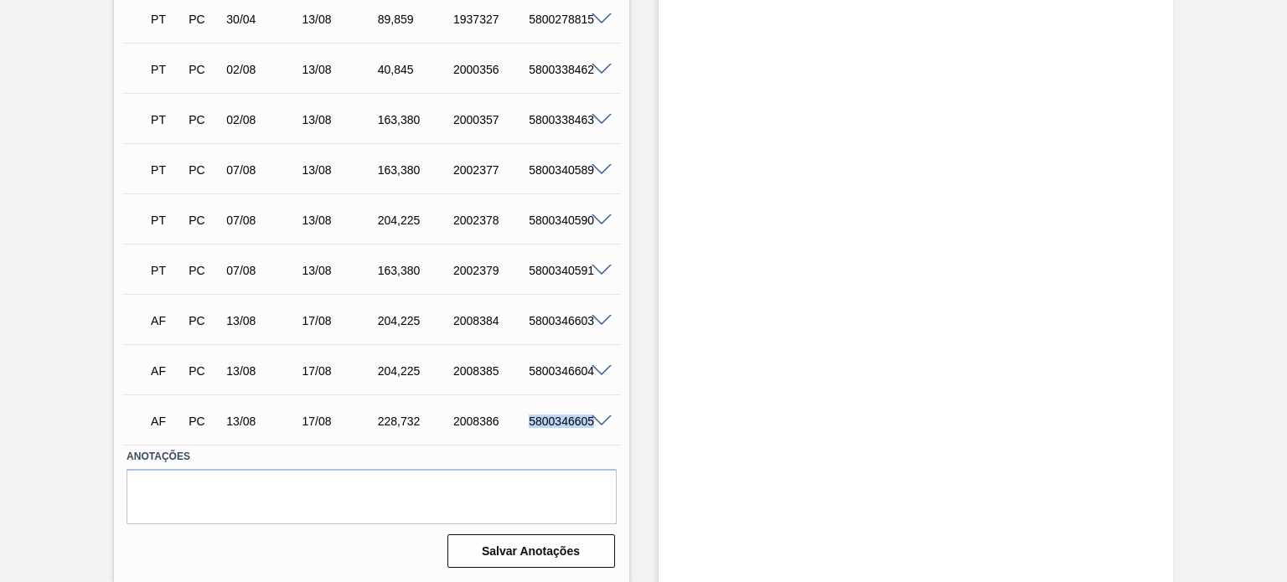
click at [539, 421] on div "5800346605" at bounding box center [565, 421] width 83 height 13
copy div "5800346605"
